Goal: Task Accomplishment & Management: Manage account settings

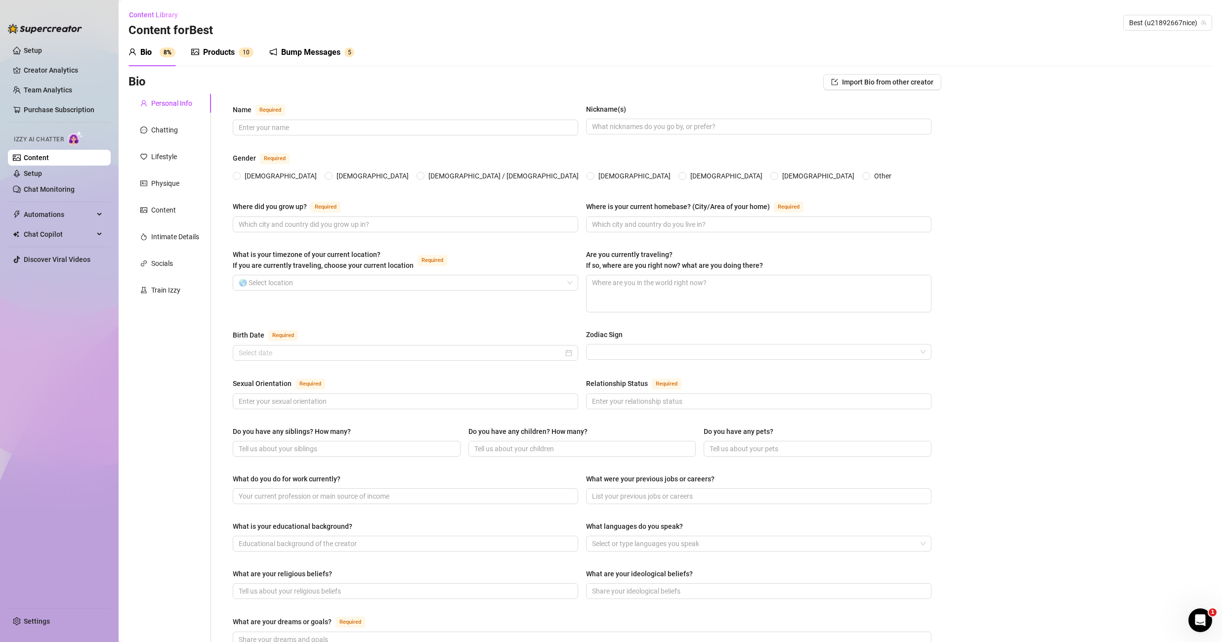
click at [312, 48] on div "Bump Messages" at bounding box center [310, 52] width 59 height 12
click at [312, 49] on div "Bump Messages" at bounding box center [310, 52] width 59 height 12
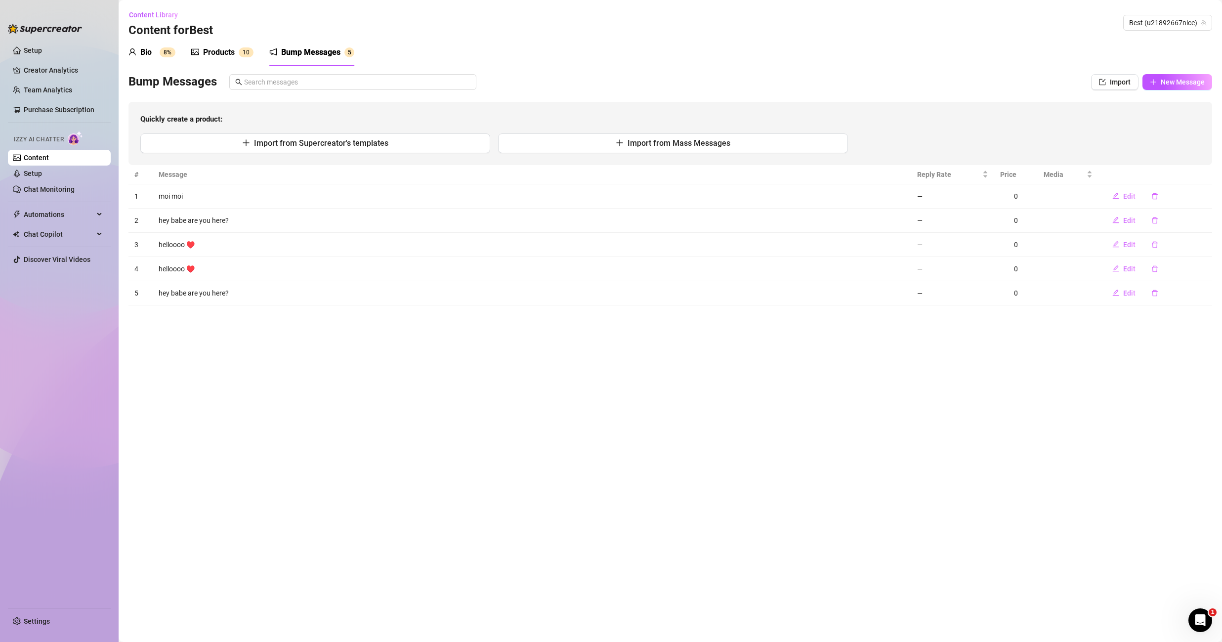
click at [312, 48] on div "Bump Messages" at bounding box center [310, 52] width 59 height 12
click at [1121, 195] on button "Edit" at bounding box center [1123, 196] width 39 height 16
type textarea "moi moi"
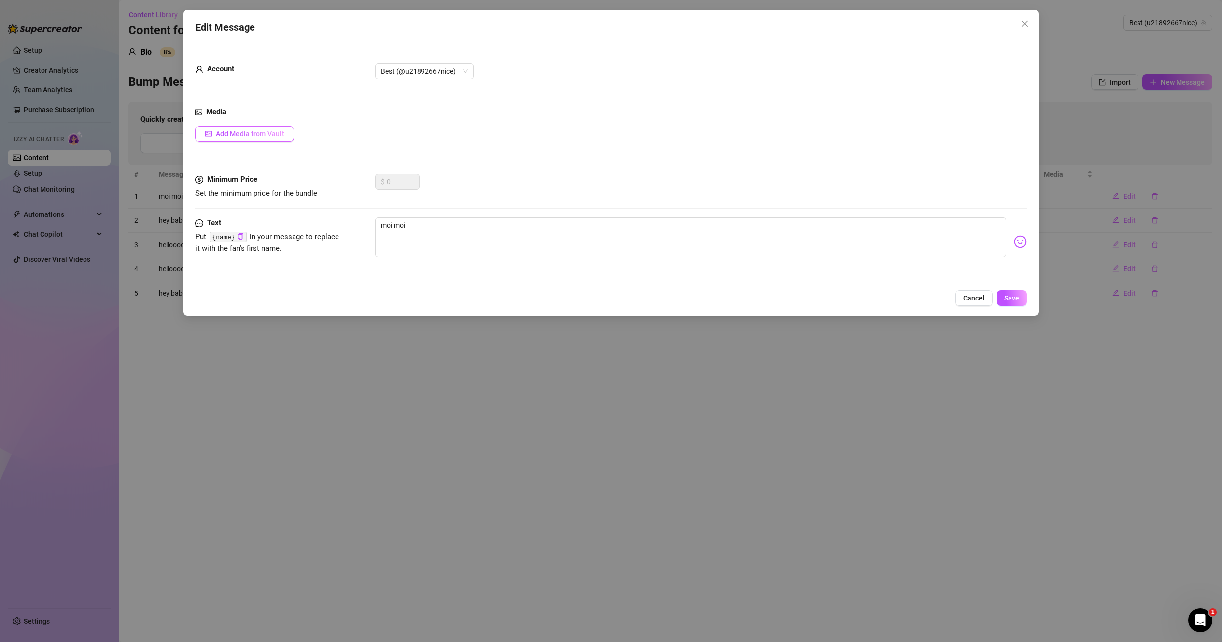
click at [234, 136] on span "Add Media from Vault" at bounding box center [250, 134] width 68 height 8
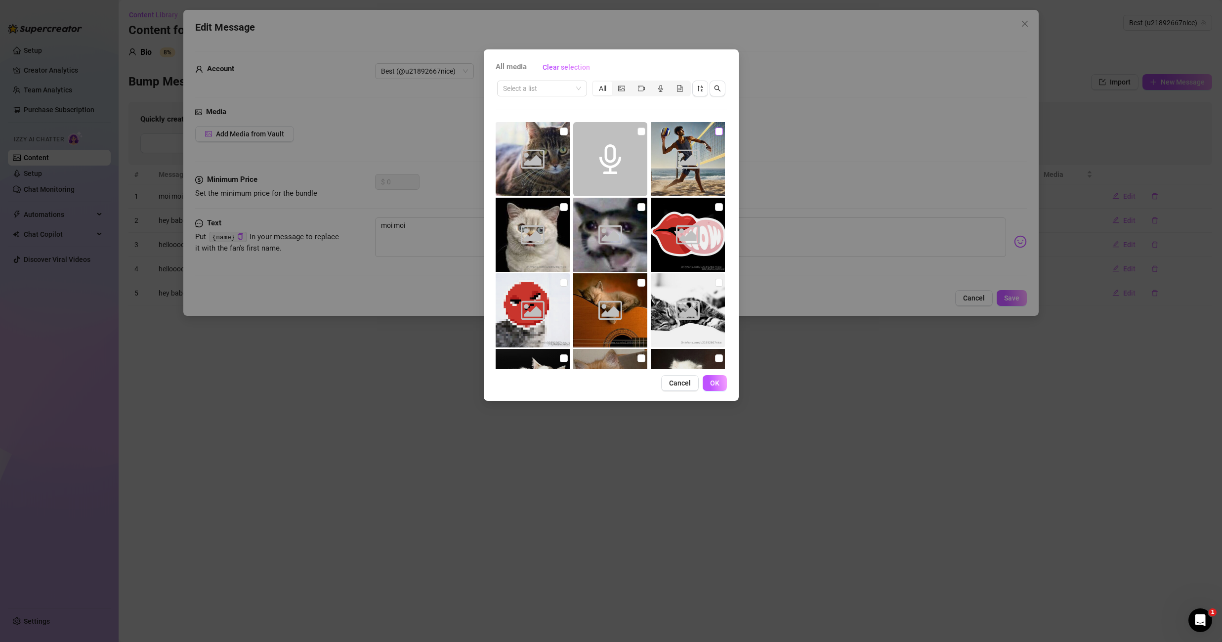
click at [715, 131] on input "checkbox" at bounding box center [719, 131] width 8 height 8
checkbox input "true"
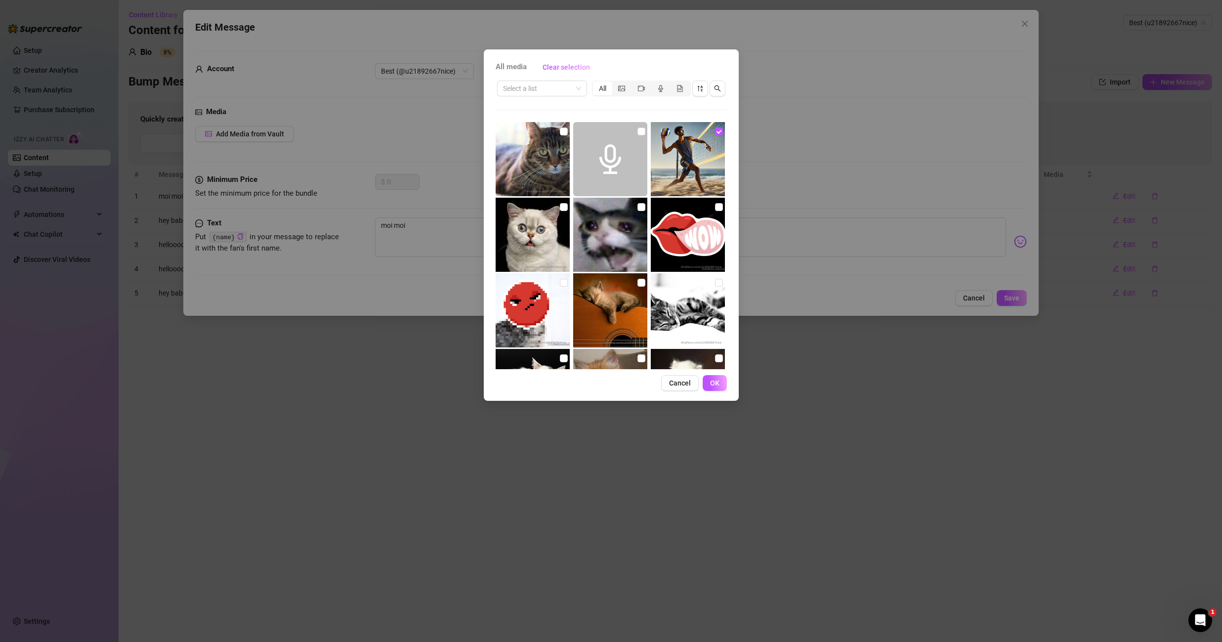
click at [714, 373] on div "All media Clear selection Select a list All Cancel OK" at bounding box center [611, 224] width 255 height 351
click at [715, 376] on button "OK" at bounding box center [715, 383] width 24 height 16
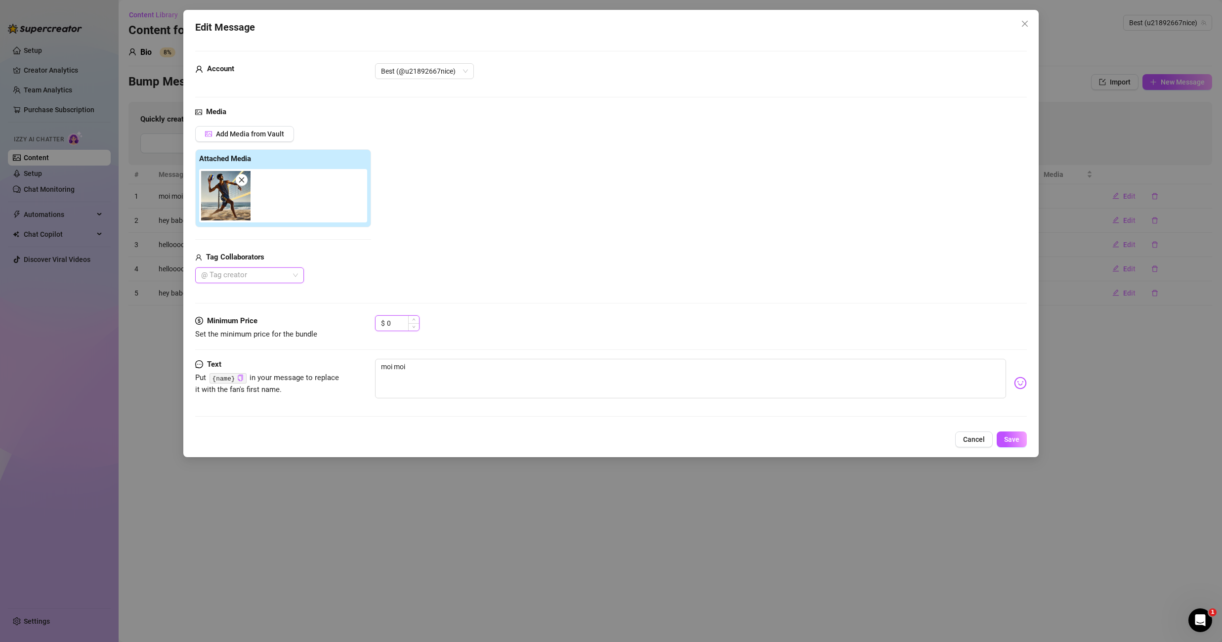
click at [398, 324] on input "0" at bounding box center [403, 323] width 32 height 15
click at [416, 318] on span "Increase Value" at bounding box center [413, 320] width 11 height 9
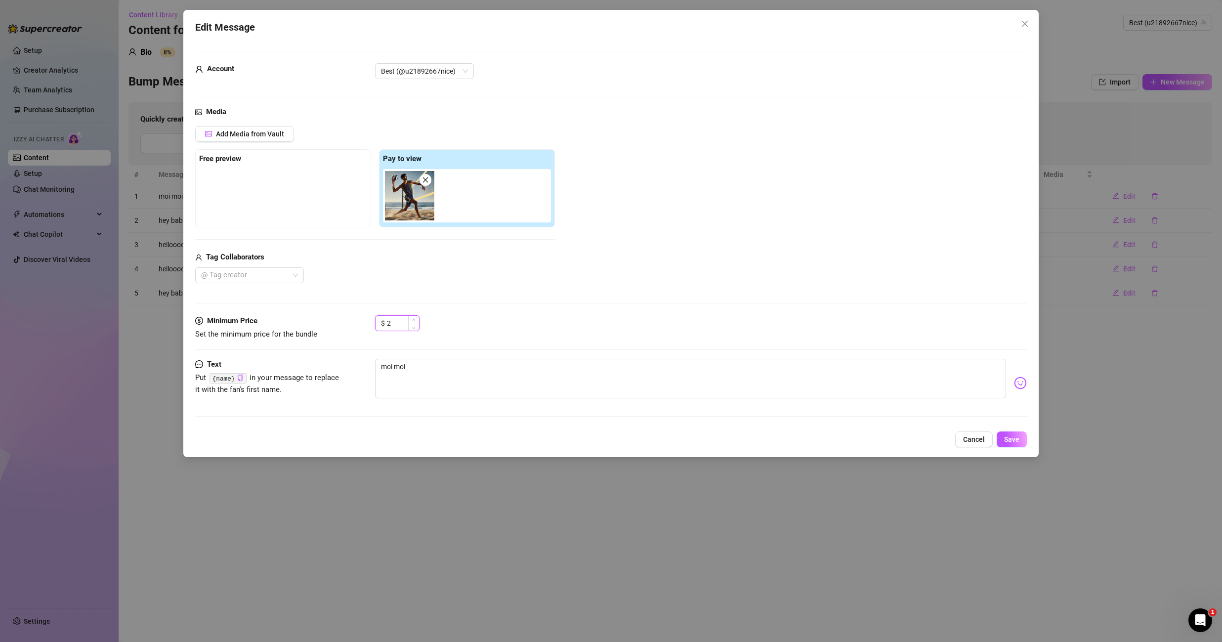
click at [416, 318] on span "Increase Value" at bounding box center [413, 320] width 11 height 9
type input "5"
click at [416, 318] on span "Increase Value" at bounding box center [413, 320] width 11 height 9
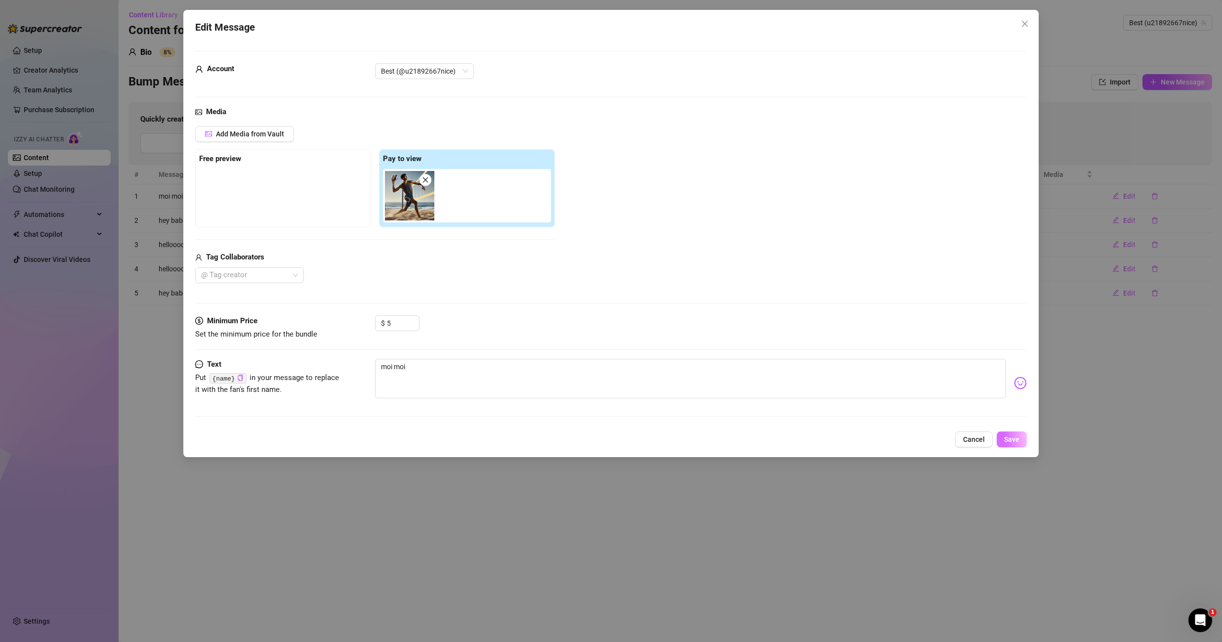
click at [1006, 436] on span "Save" at bounding box center [1011, 439] width 15 height 8
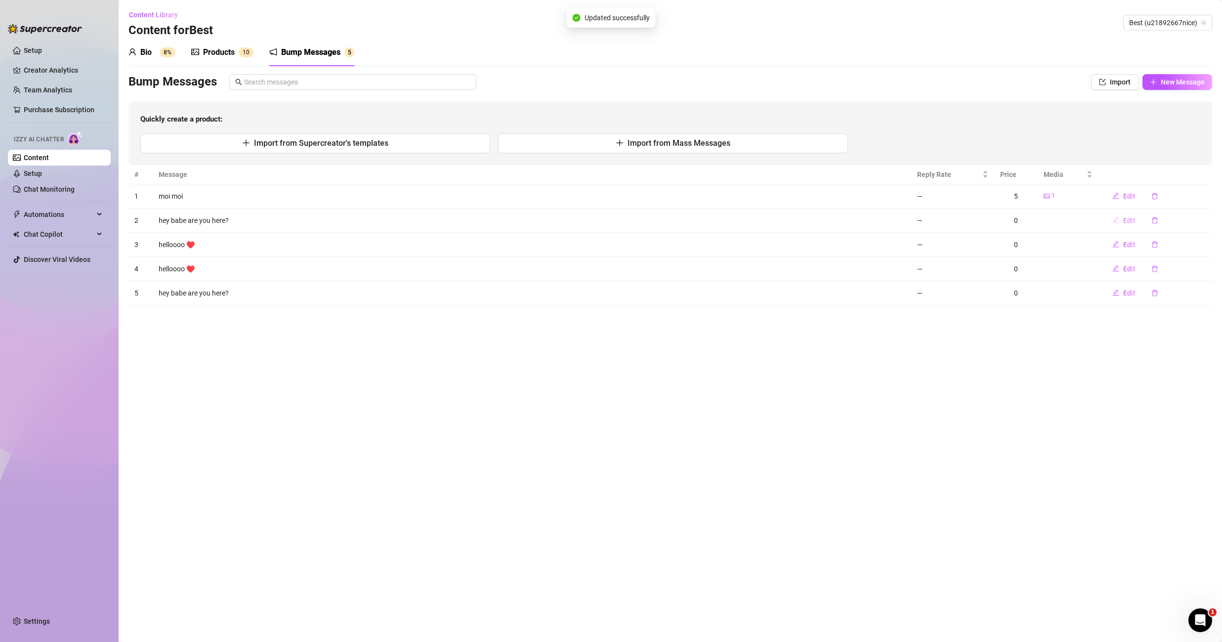
click at [1124, 223] on span "Edit" at bounding box center [1129, 220] width 12 height 8
type textarea "hey babe are you here?"
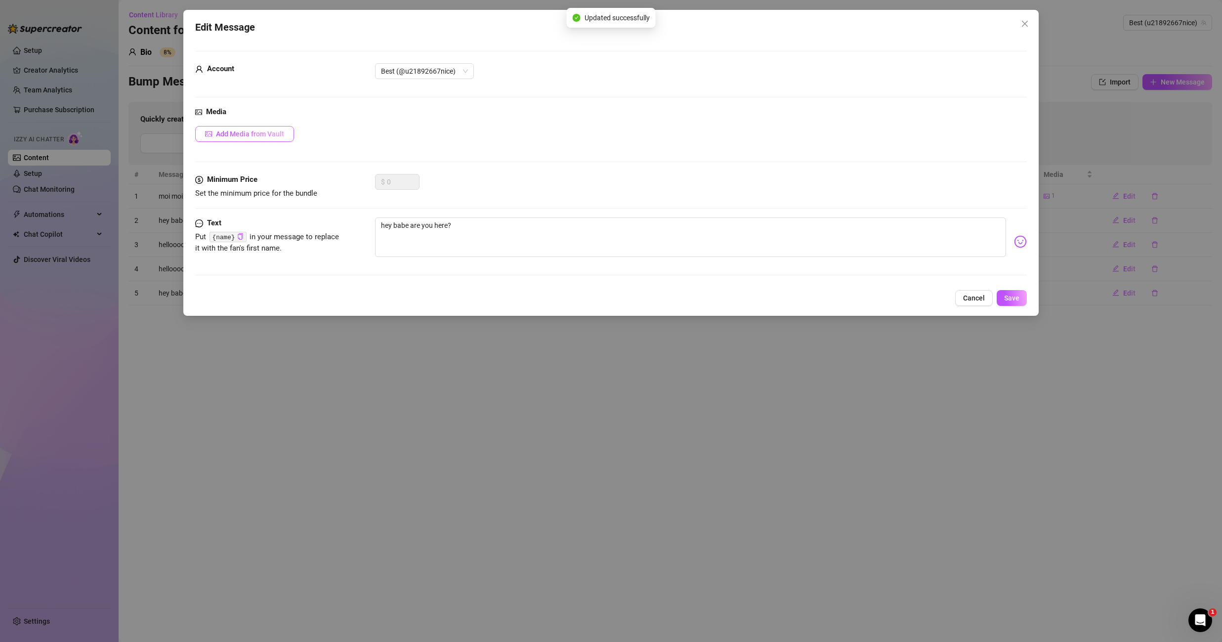
click at [278, 135] on span "Add Media from Vault" at bounding box center [250, 134] width 68 height 8
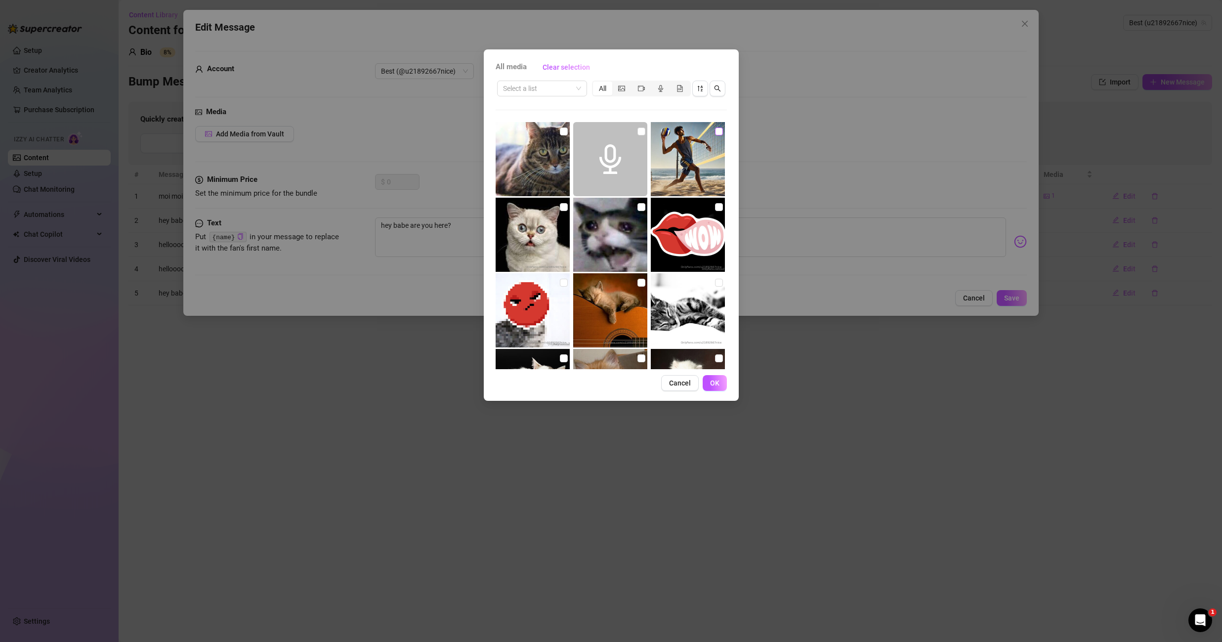
click at [715, 132] on input "checkbox" at bounding box center [719, 131] width 8 height 8
checkbox input "true"
click at [722, 379] on button "OK" at bounding box center [715, 383] width 24 height 16
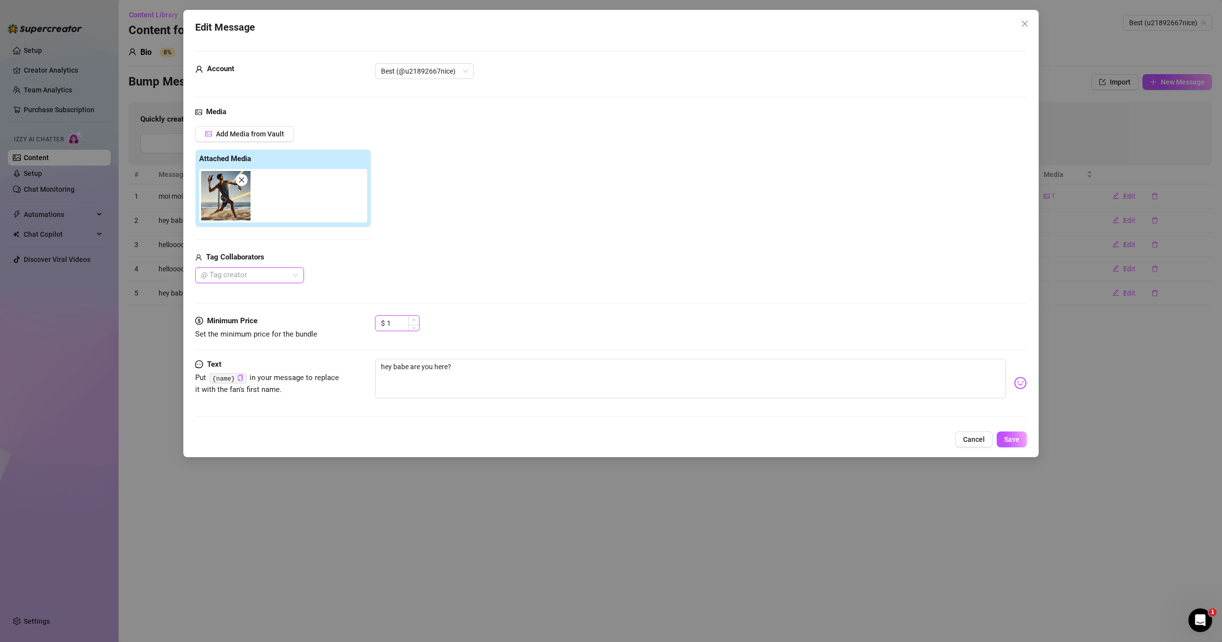
click at [415, 320] on icon "up" at bounding box center [413, 320] width 3 height 2
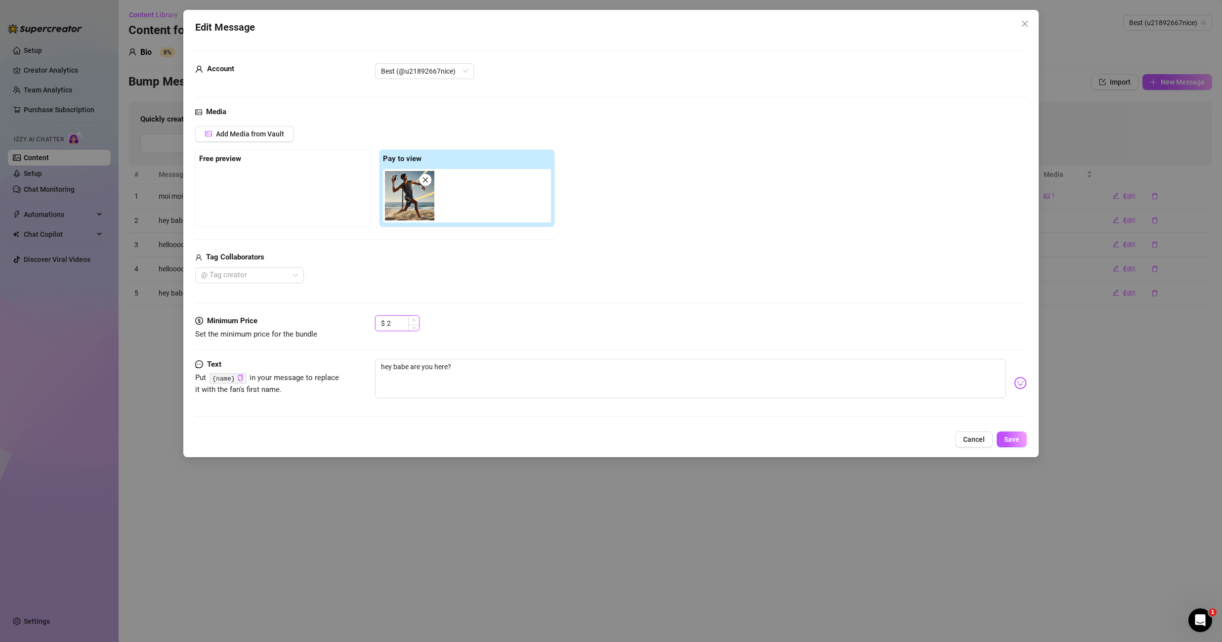
click at [415, 320] on icon "up" at bounding box center [413, 320] width 3 height 2
click at [415, 320] on icon "up" at bounding box center [413, 319] width 3 height 3
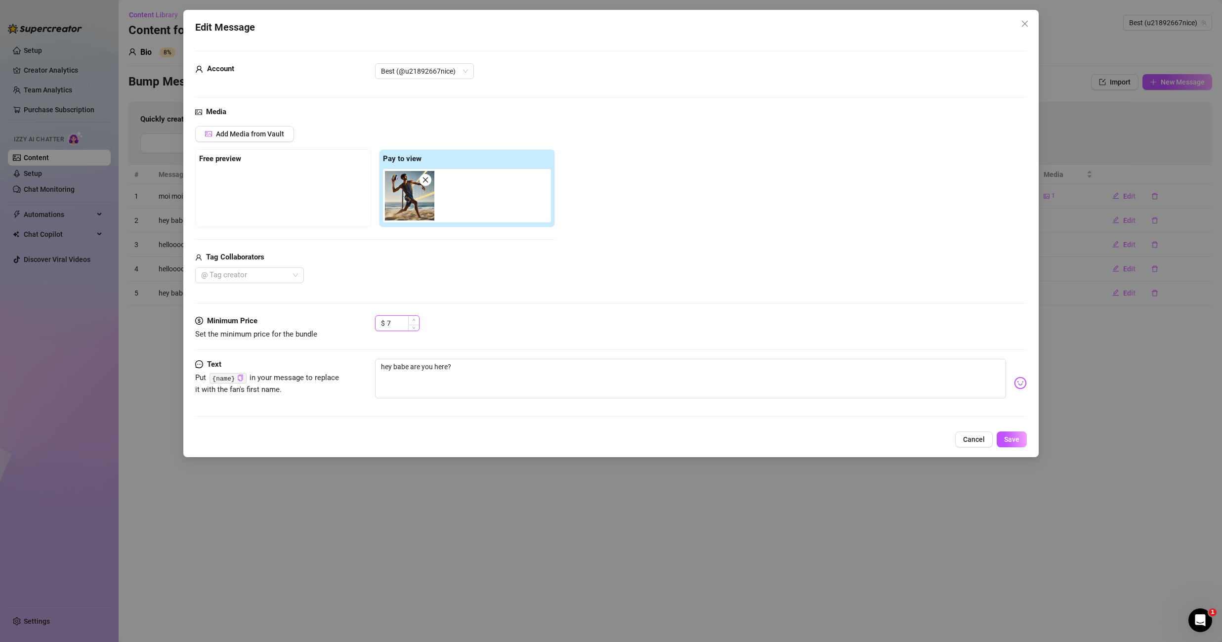
click at [415, 320] on icon "up" at bounding box center [413, 319] width 3 height 3
type input "8"
click at [415, 320] on icon "up" at bounding box center [413, 319] width 3 height 3
click at [1012, 433] on button "Save" at bounding box center [1012, 439] width 30 height 16
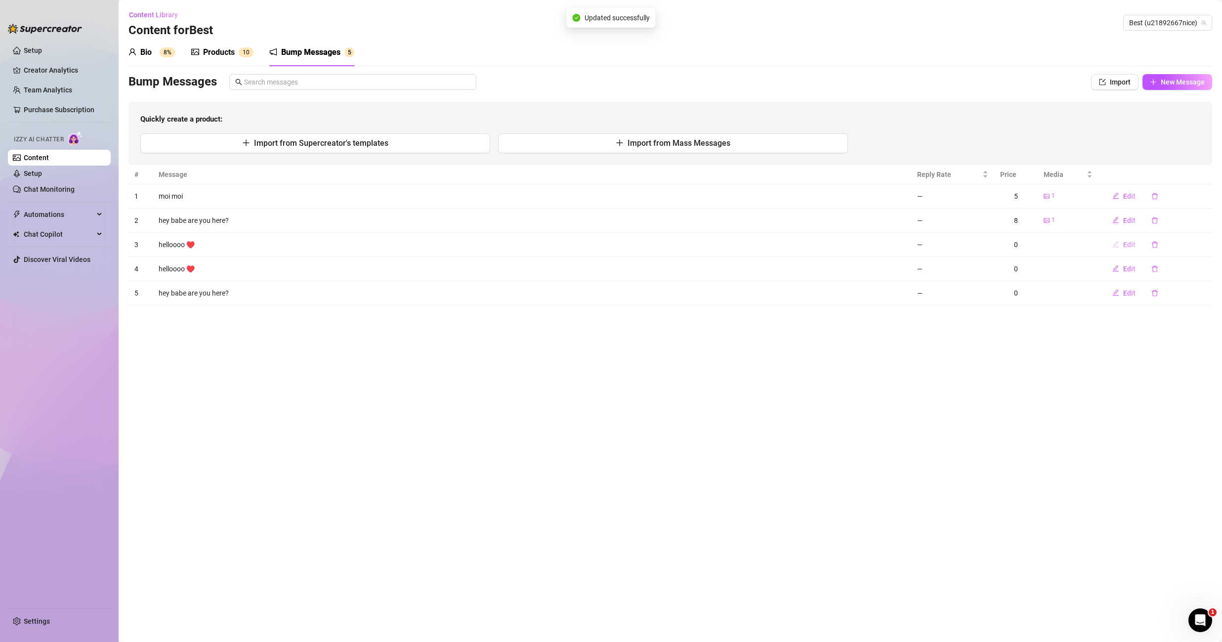
click at [1132, 246] on span "Edit" at bounding box center [1129, 245] width 12 height 8
type textarea "helloooo ♥️"
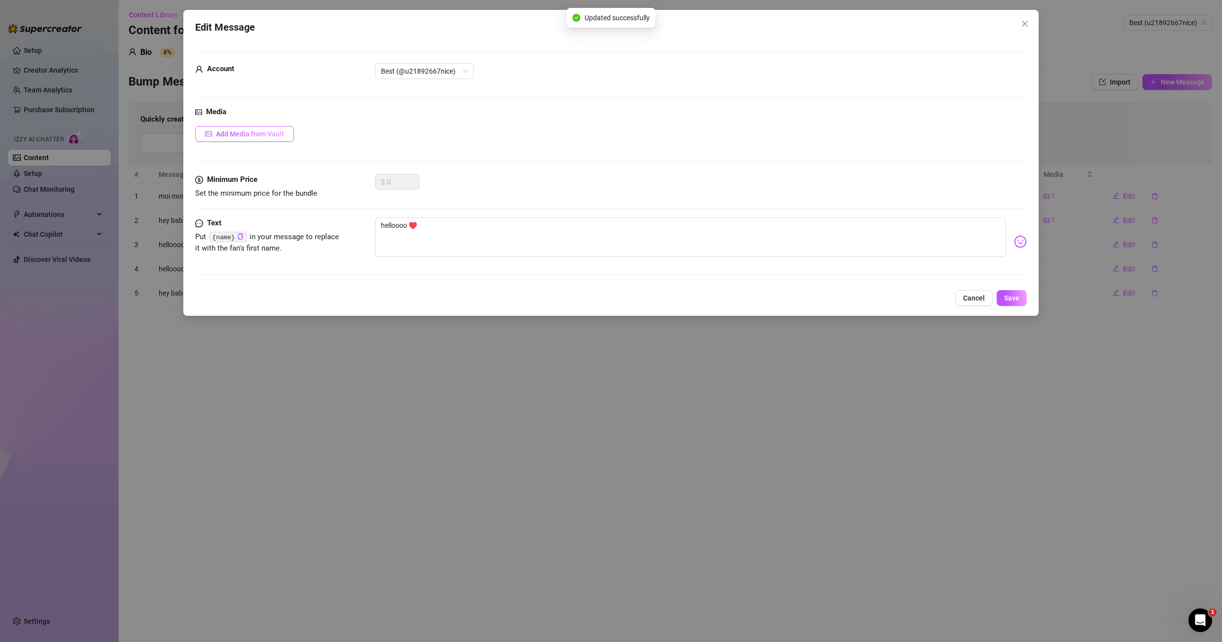
click at [272, 133] on span "Add Media from Vault" at bounding box center [250, 134] width 68 height 8
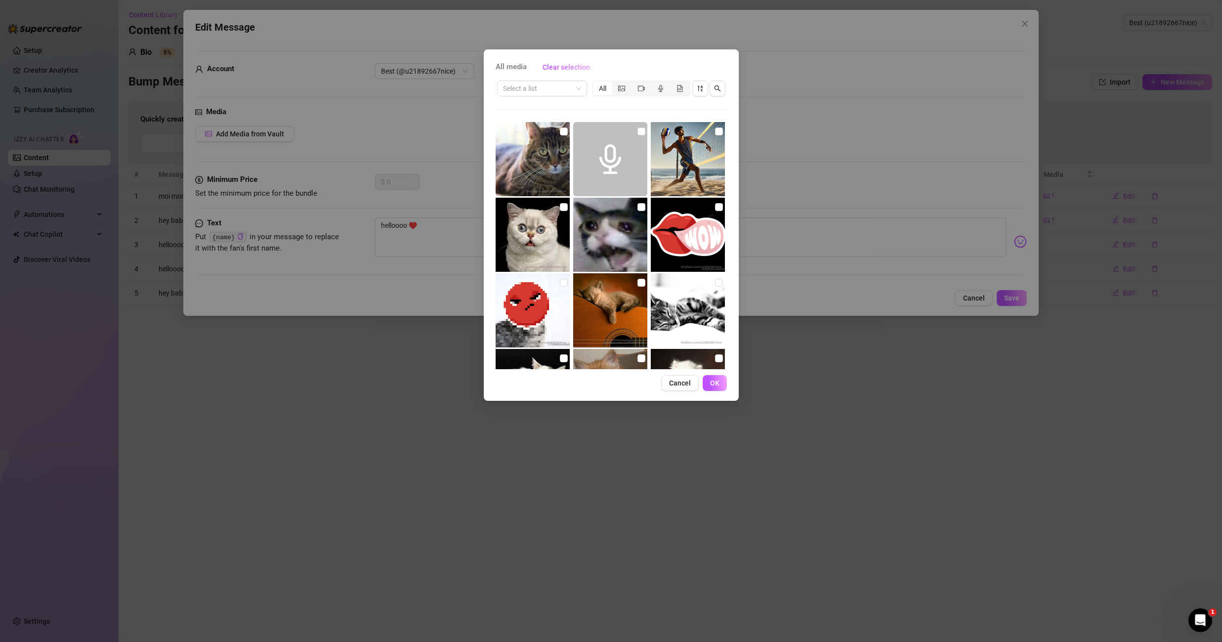
click at [727, 135] on div "All media Clear selection Select a list All Cancel OK" at bounding box center [611, 224] width 255 height 351
click at [711, 137] on img at bounding box center [688, 159] width 74 height 74
click at [709, 137] on img at bounding box center [688, 159] width 74 height 74
click at [715, 130] on input "checkbox" at bounding box center [719, 131] width 8 height 8
checkbox input "true"
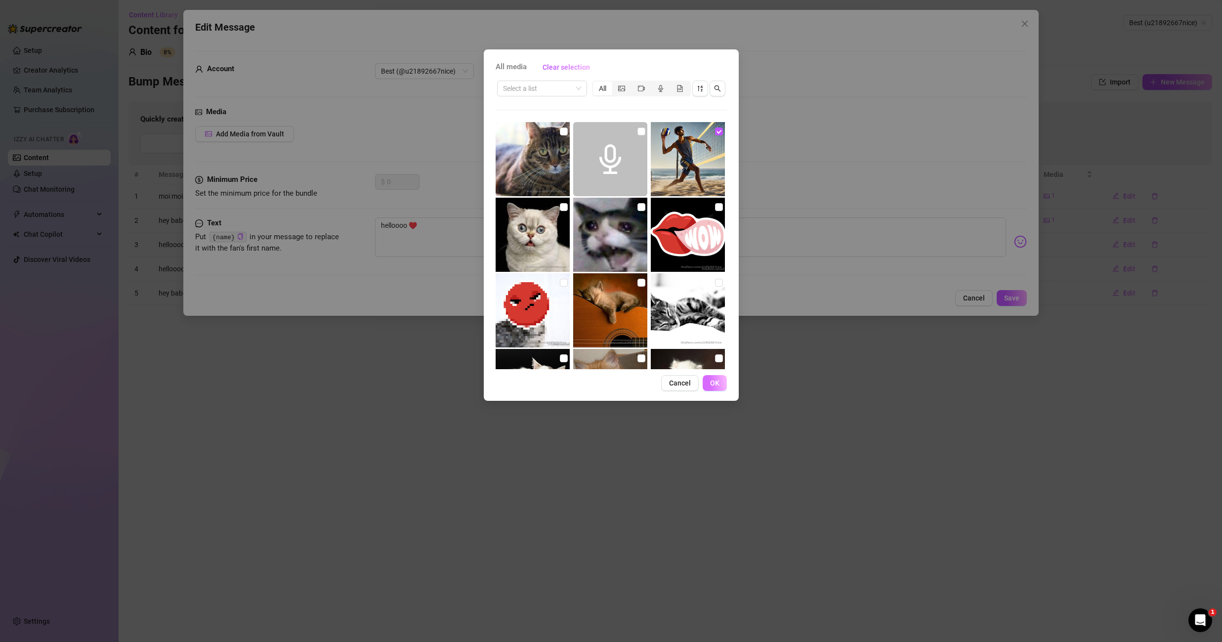
click at [714, 387] on button "OK" at bounding box center [715, 383] width 24 height 16
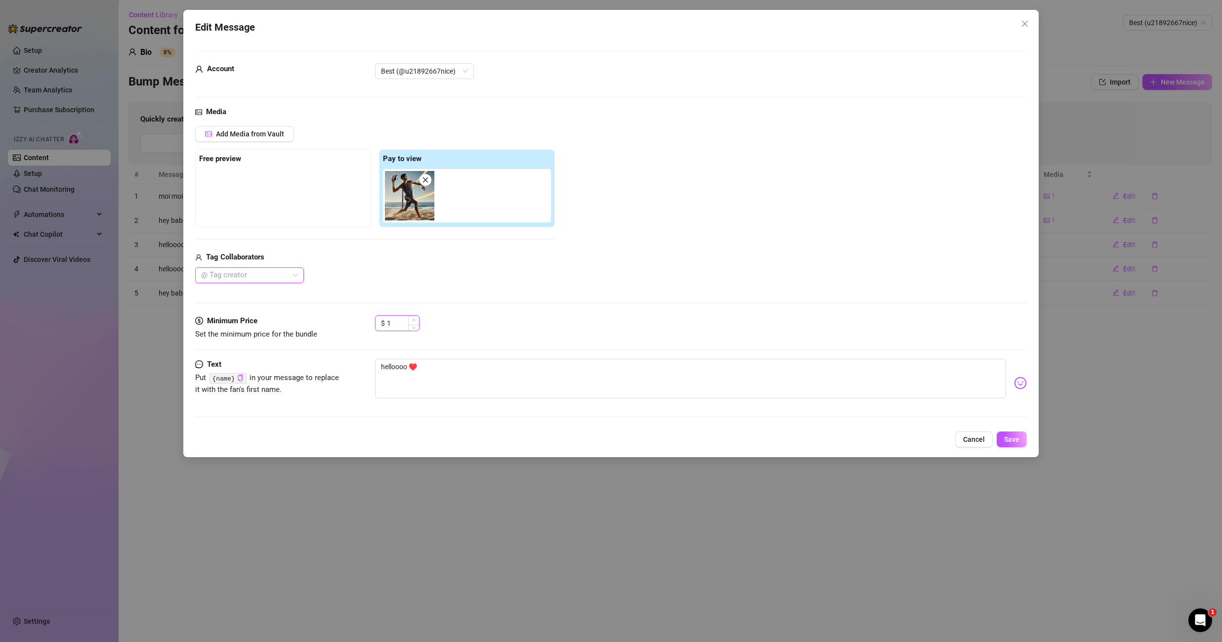
click at [416, 319] on span "Increase Value" at bounding box center [413, 320] width 11 height 9
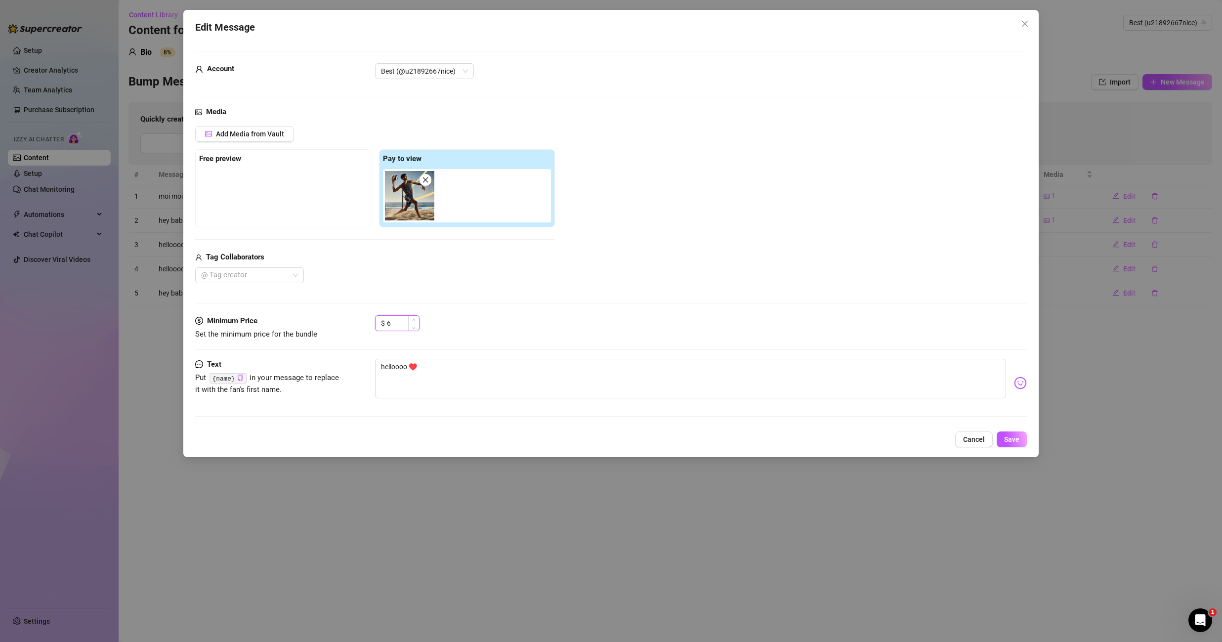
click at [416, 319] on span "Increase Value" at bounding box center [413, 320] width 11 height 9
type input "7"
click at [416, 319] on span "Increase Value" at bounding box center [413, 320] width 11 height 9
click at [1019, 433] on button "Save" at bounding box center [1012, 439] width 30 height 16
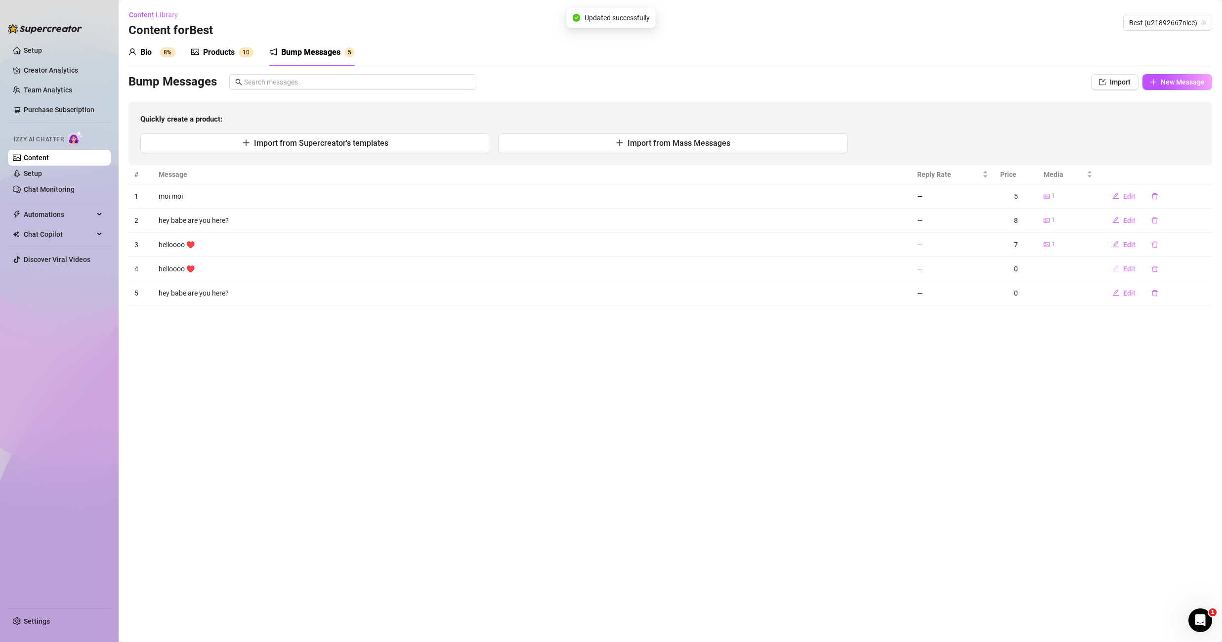
click at [1126, 269] on span "Edit" at bounding box center [1129, 269] width 12 height 8
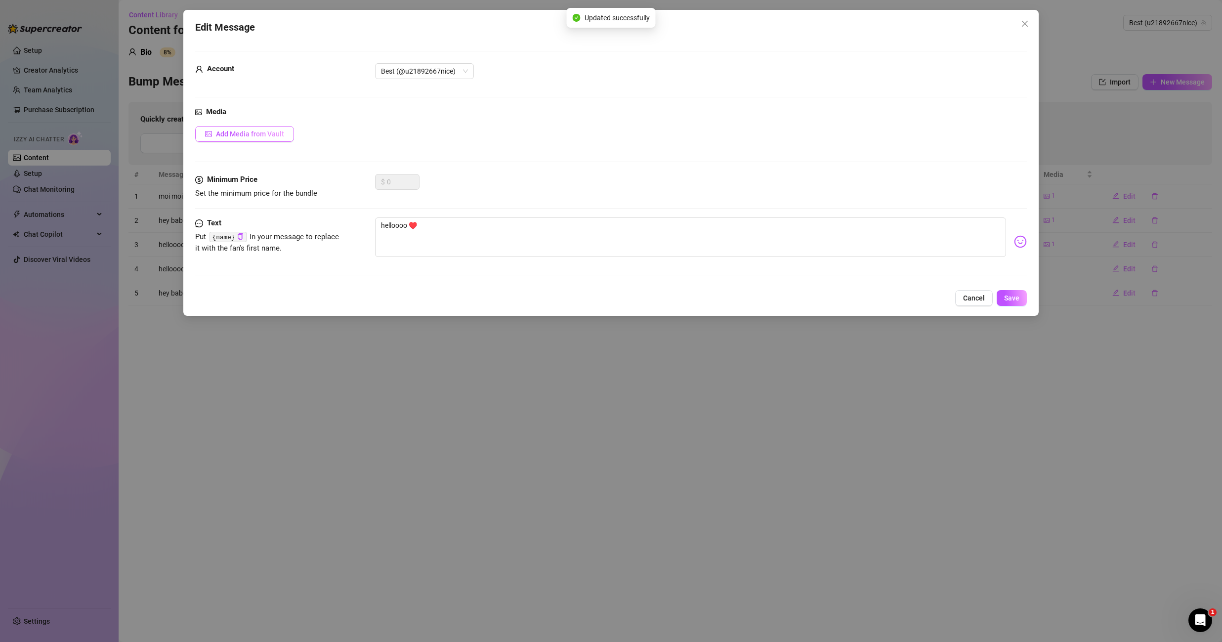
click at [268, 136] on span "Add Media from Vault" at bounding box center [250, 134] width 68 height 8
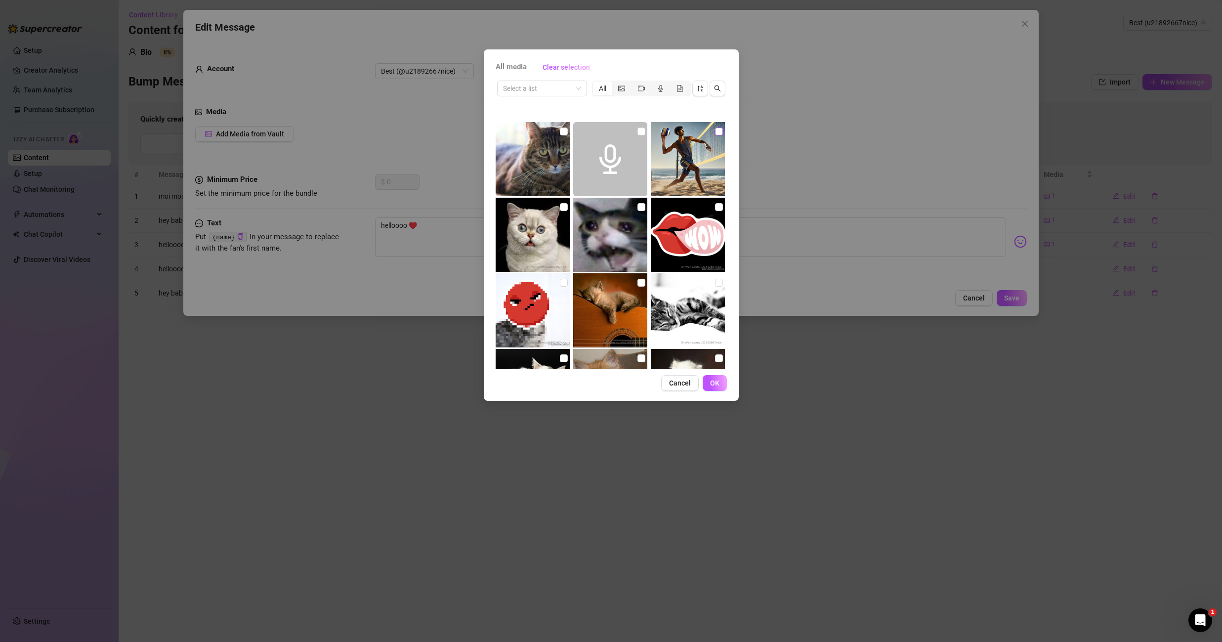
click at [715, 127] on input "checkbox" at bounding box center [719, 131] width 8 height 8
checkbox input "true"
click at [717, 388] on button "OK" at bounding box center [715, 383] width 24 height 16
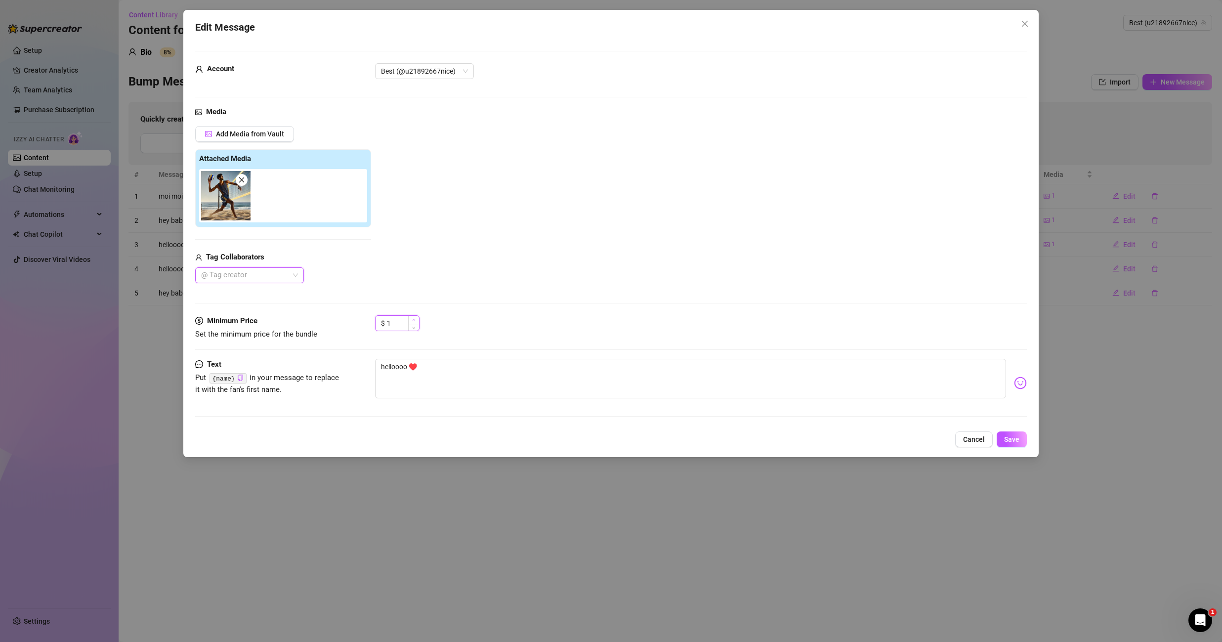
click at [415, 319] on icon "up" at bounding box center [413, 319] width 3 height 3
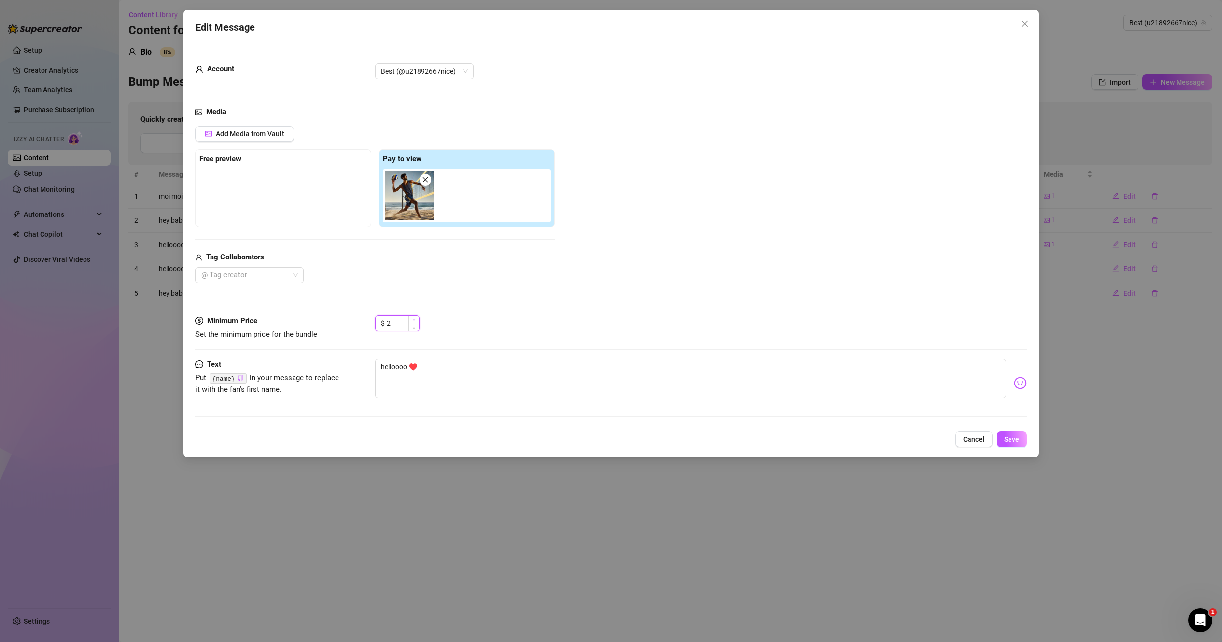
click at [415, 319] on icon "up" at bounding box center [413, 319] width 3 height 3
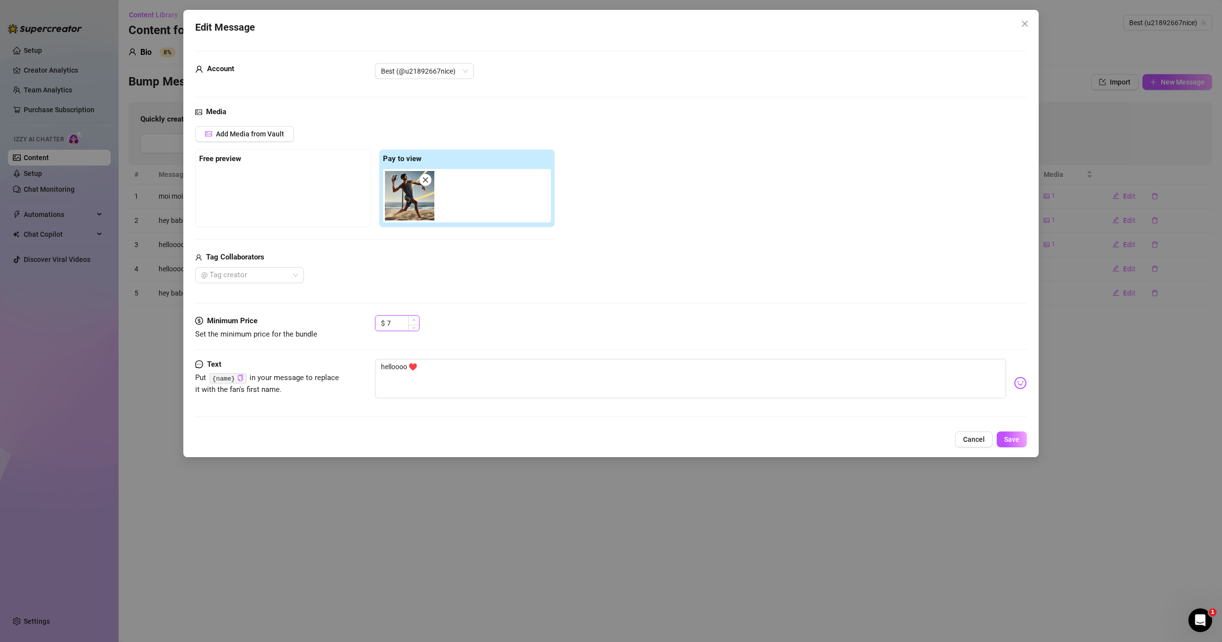
click at [415, 319] on icon "up" at bounding box center [413, 319] width 3 height 3
type input "9"
click at [416, 319] on span "Increase Value" at bounding box center [413, 320] width 11 height 9
click at [1019, 439] on button "Save" at bounding box center [1012, 439] width 30 height 16
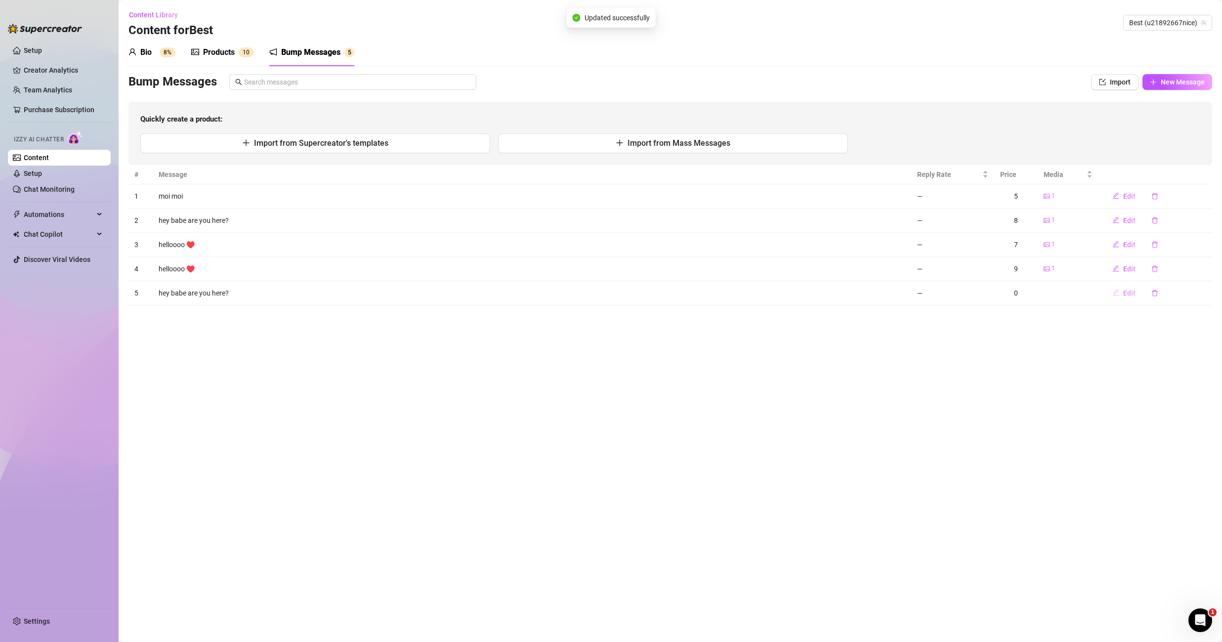
click at [1129, 296] on span "Edit" at bounding box center [1129, 293] width 12 height 8
type textarea "hey babe are you here?"
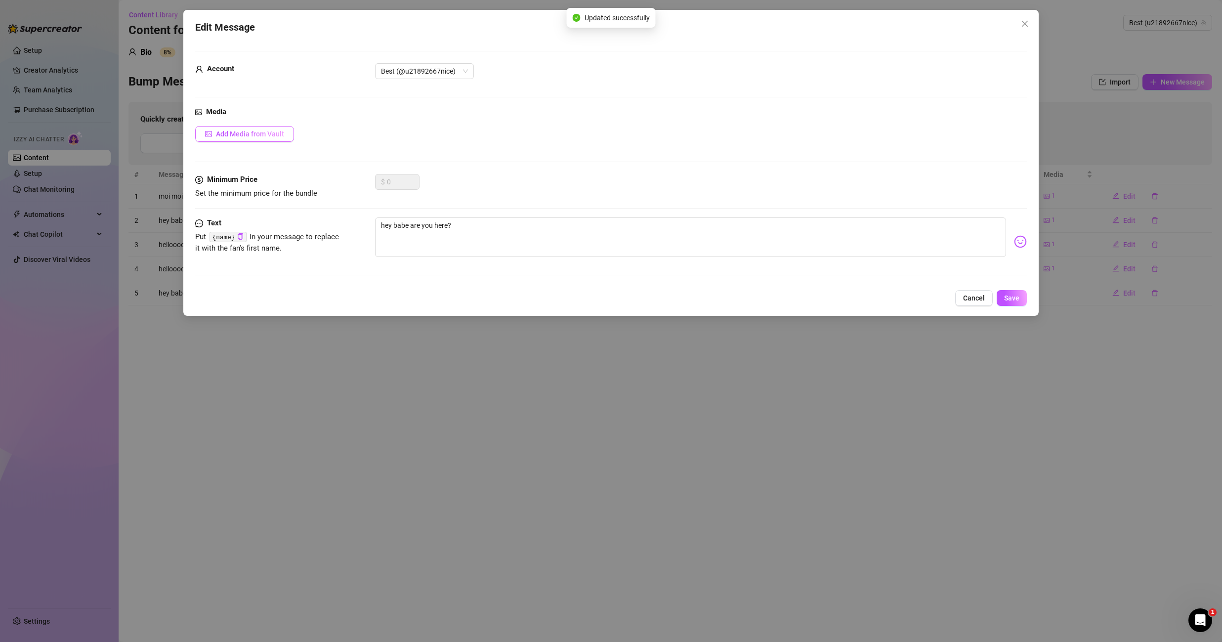
click at [274, 135] on span "Add Media from Vault" at bounding box center [250, 134] width 68 height 8
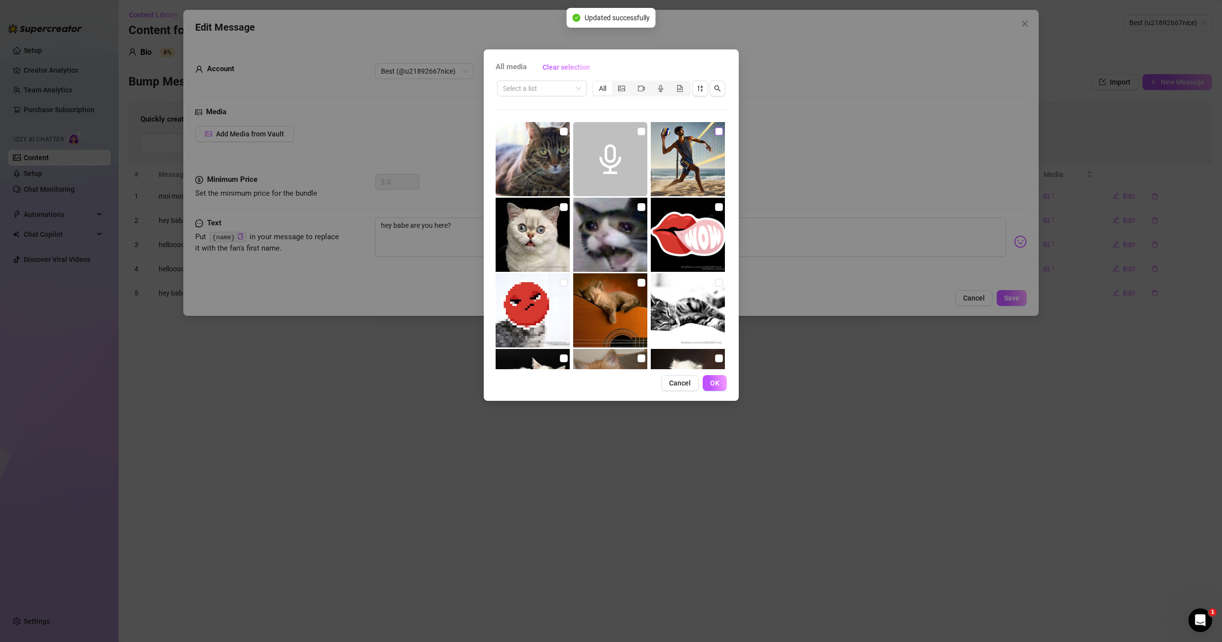
click at [715, 133] on input "checkbox" at bounding box center [719, 131] width 8 height 8
checkbox input "true"
click at [719, 379] on span "OK" at bounding box center [714, 383] width 9 height 8
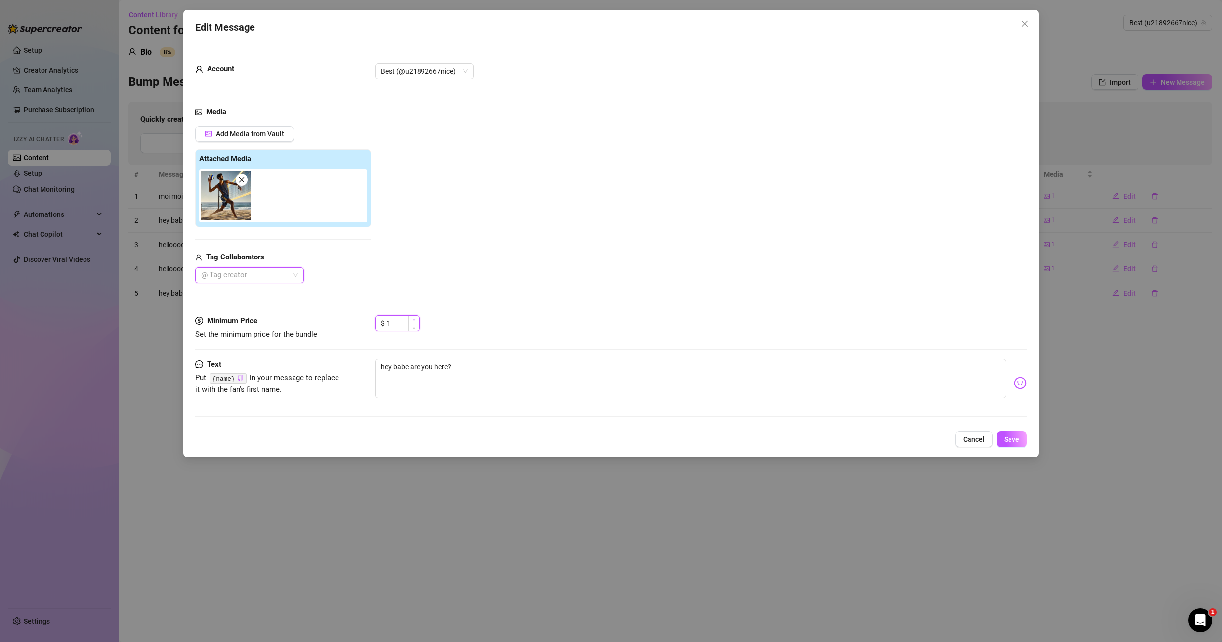
click at [413, 316] on span "Increase Value" at bounding box center [413, 320] width 11 height 9
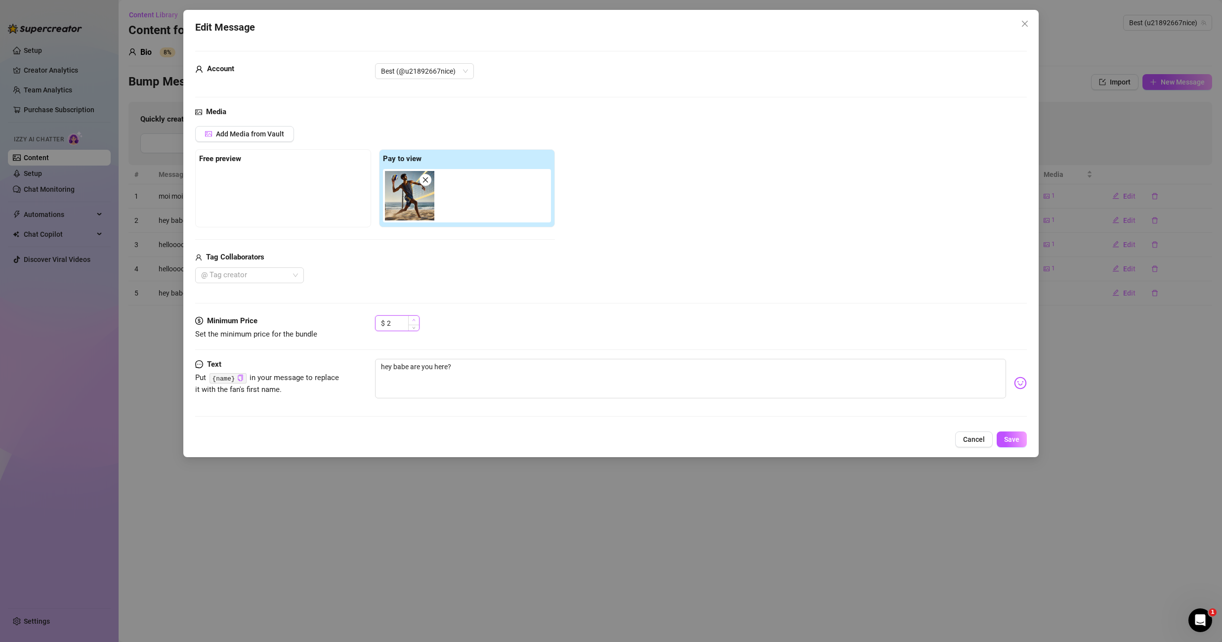
click at [414, 317] on span "Increase Value" at bounding box center [413, 320] width 11 height 9
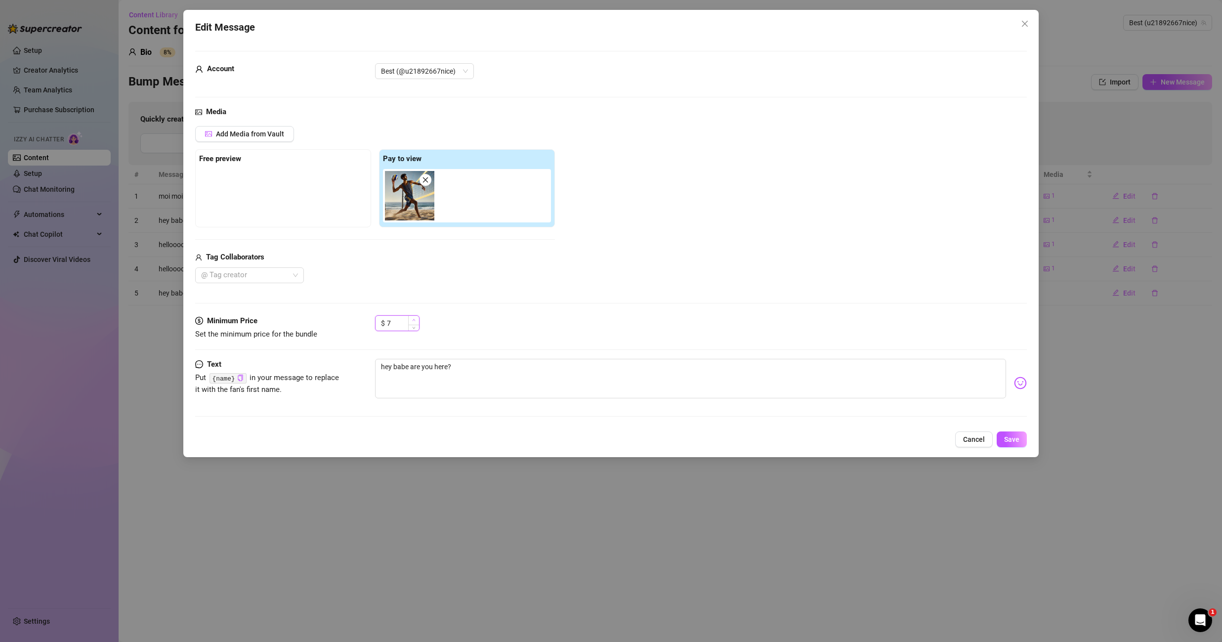
click at [414, 318] on span "Increase Value" at bounding box center [413, 320] width 11 height 9
click at [414, 318] on icon "up" at bounding box center [413, 319] width 3 height 3
type input "10"
click at [414, 318] on icon "up" at bounding box center [413, 319] width 3 height 3
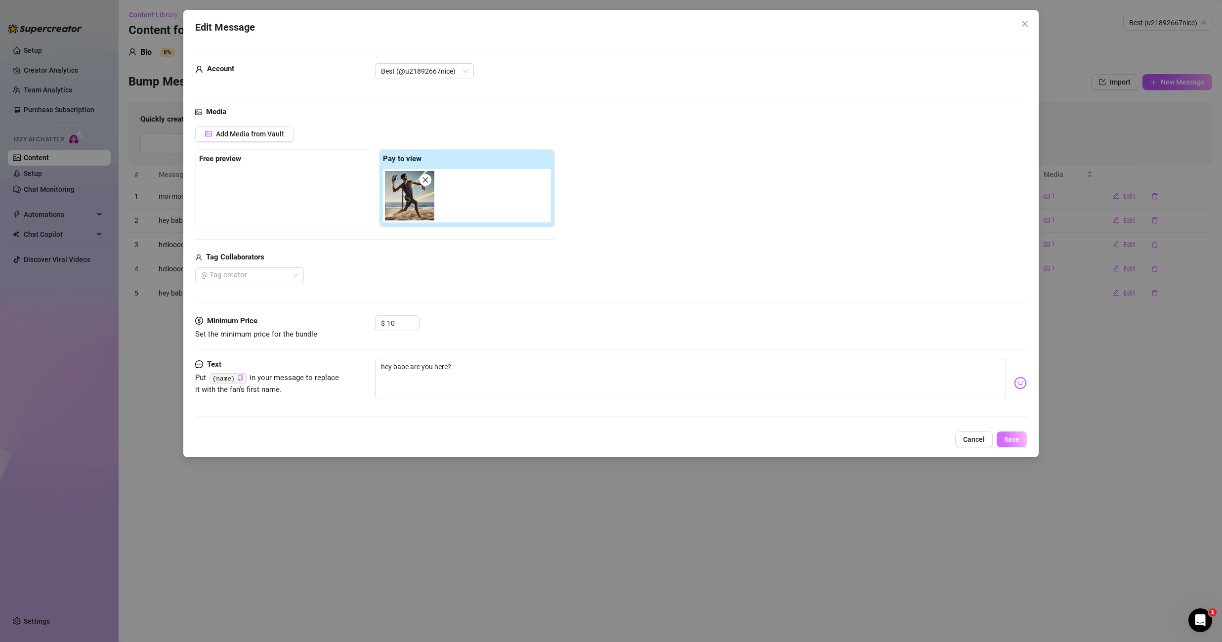
click at [1012, 435] on span "Save" at bounding box center [1011, 439] width 15 height 8
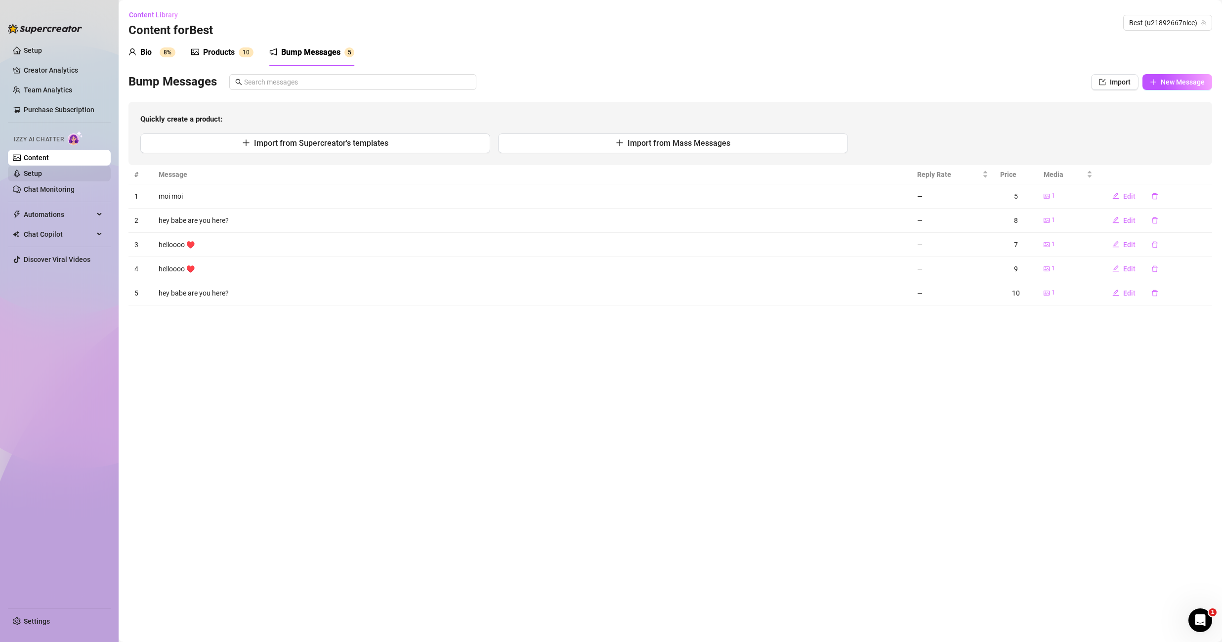
click at [42, 169] on link "Setup" at bounding box center [33, 173] width 18 height 8
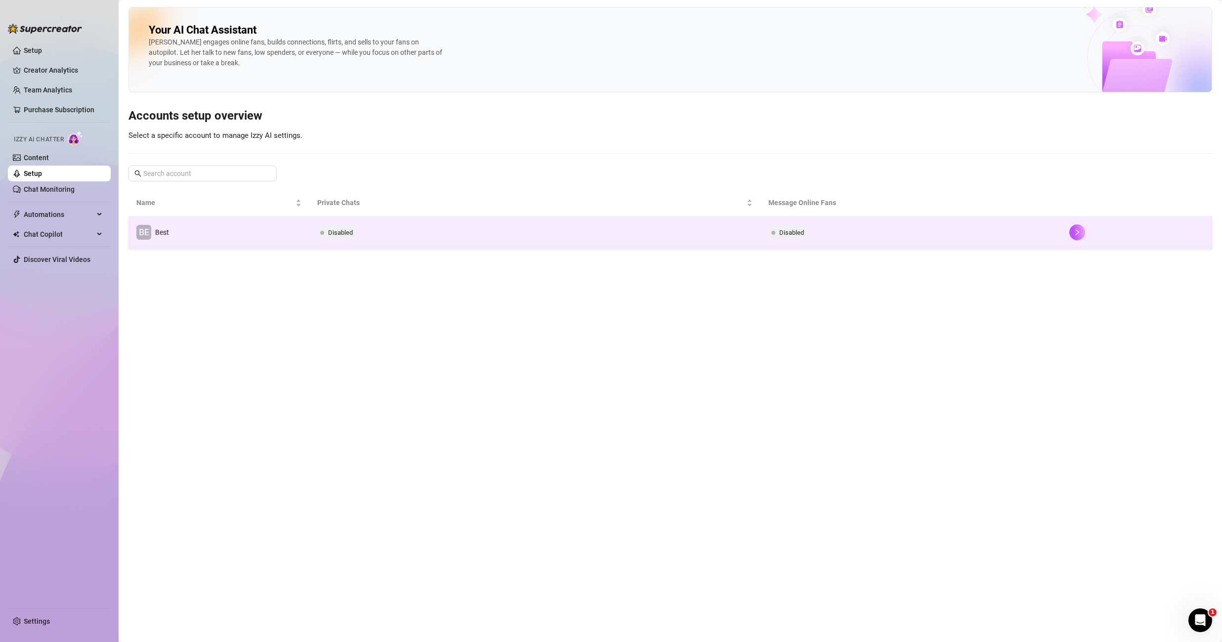
click at [282, 234] on td "BE Best" at bounding box center [218, 232] width 181 height 32
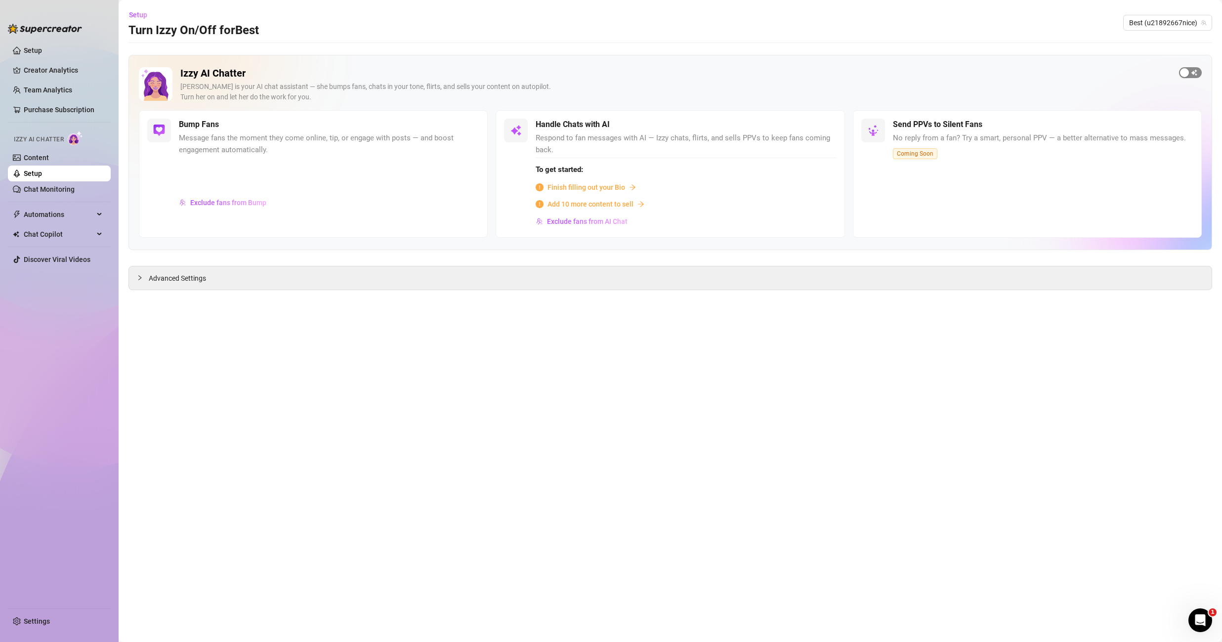
click at [1187, 68] on div "button" at bounding box center [1184, 72] width 9 height 9
click at [230, 205] on span "Exclude fans from Bump" at bounding box center [228, 203] width 76 height 8
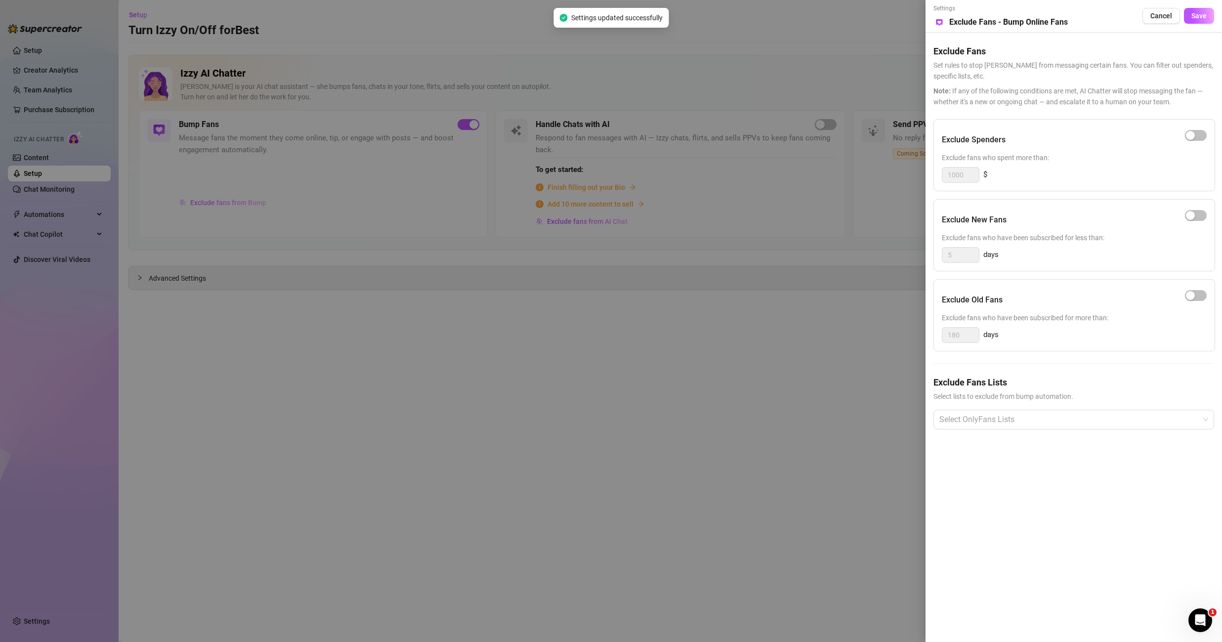
click at [230, 205] on div at bounding box center [611, 321] width 1222 height 642
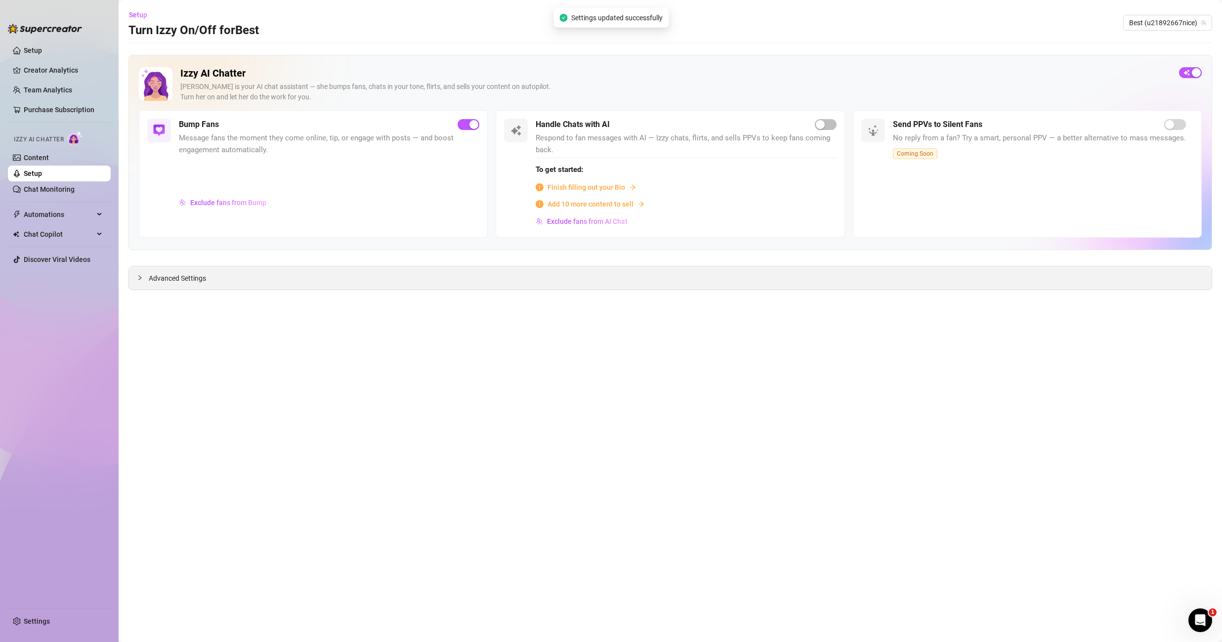
click at [206, 273] on div "Advanced Settings" at bounding box center [670, 277] width 1083 height 23
click at [190, 277] on span "Advanced Settings" at bounding box center [177, 278] width 57 height 11
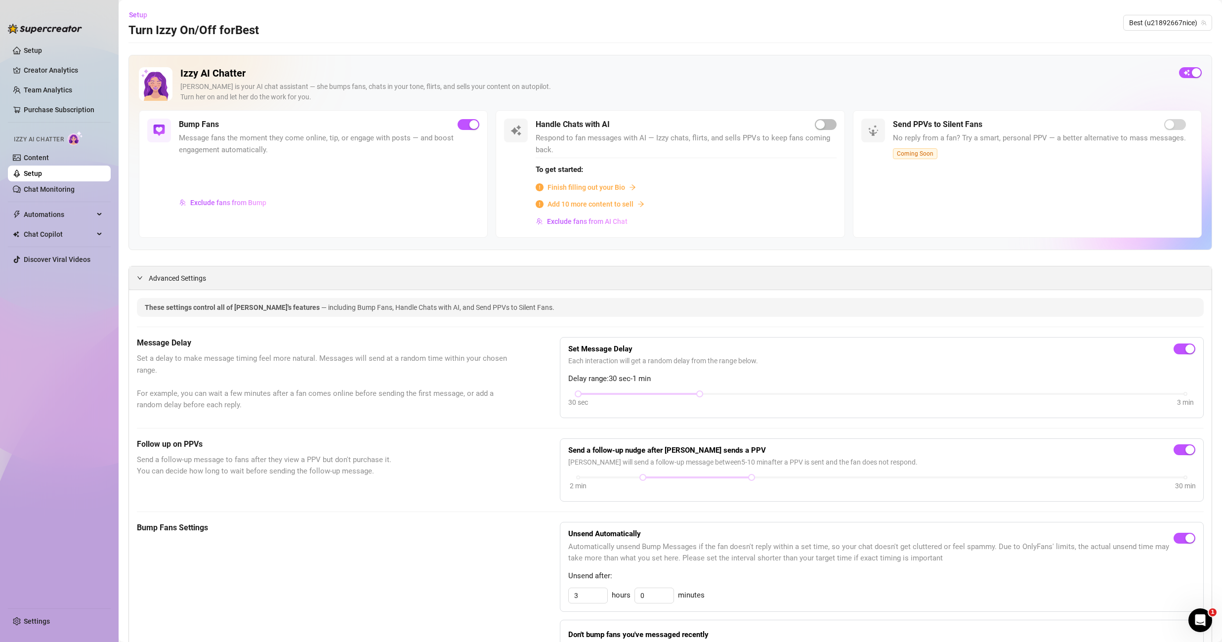
click at [190, 277] on span "Advanced Settings" at bounding box center [177, 278] width 57 height 11
